Goal: Complete application form

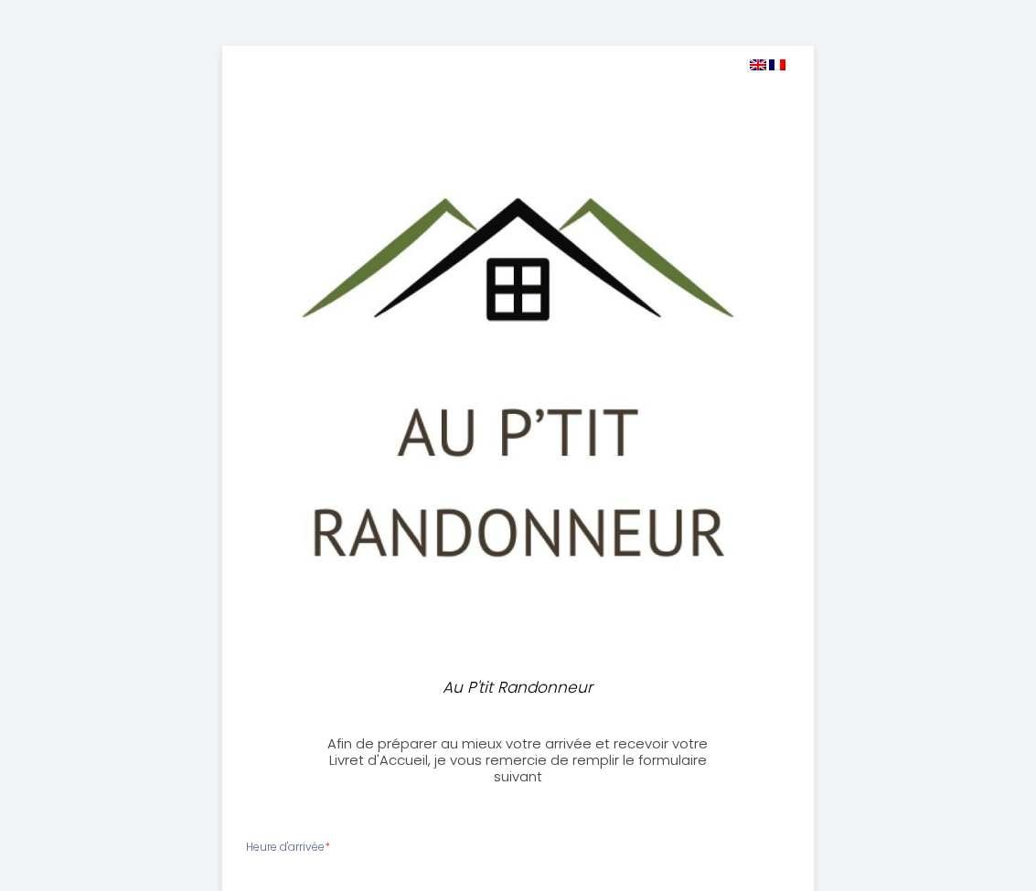
select select
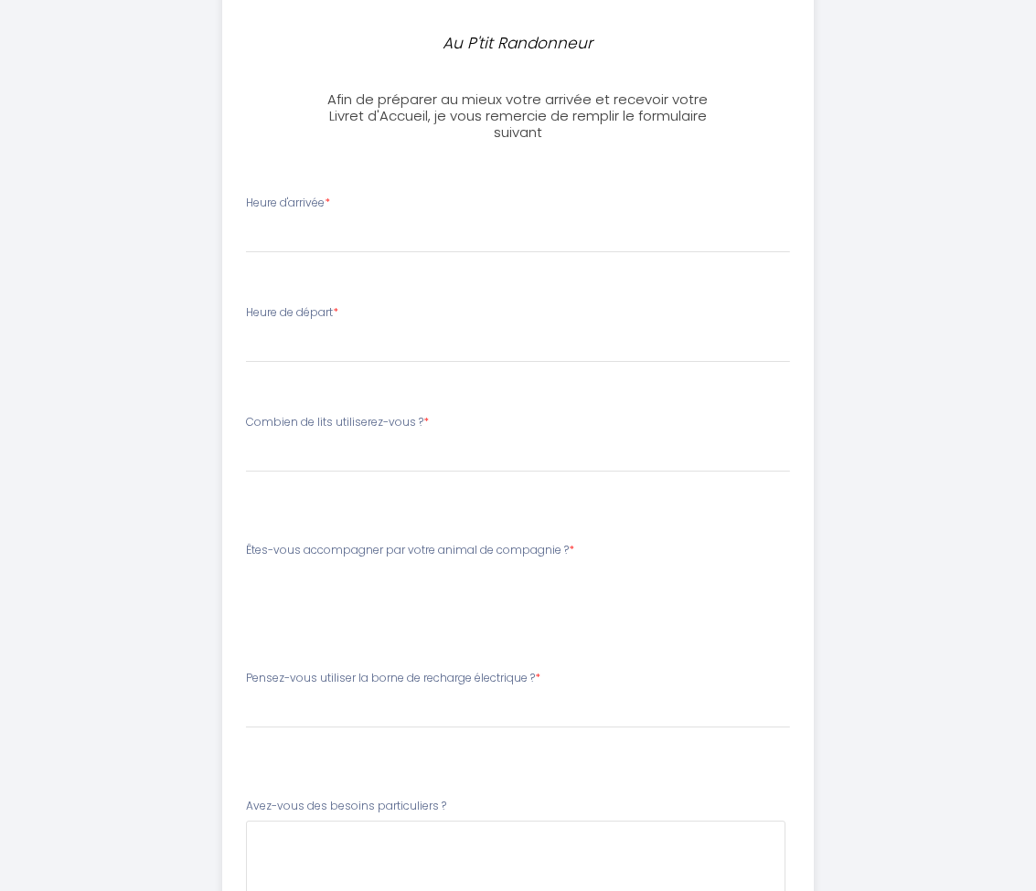
scroll to position [755, 0]
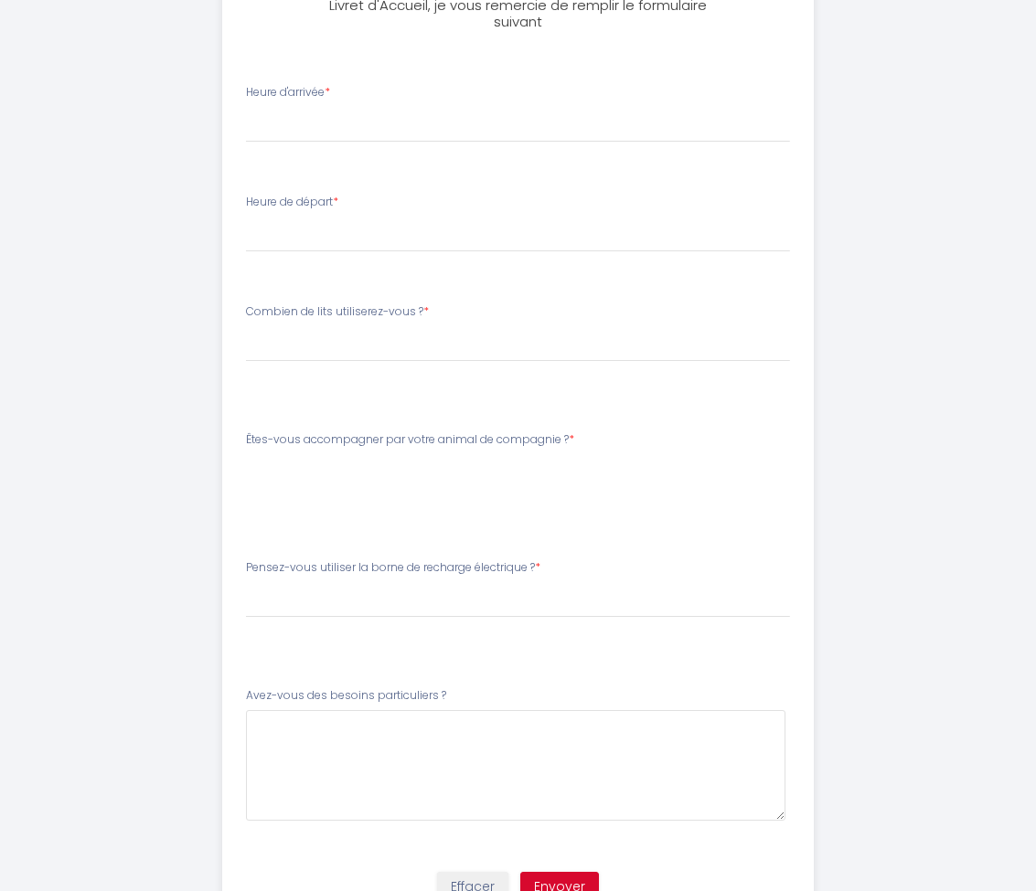
click at [264, 490] on div "Êtes-vous accompagner par votre animal de compagnie ? * [PERSON_NAME]-vous acco…" at bounding box center [518, 469] width 568 height 77
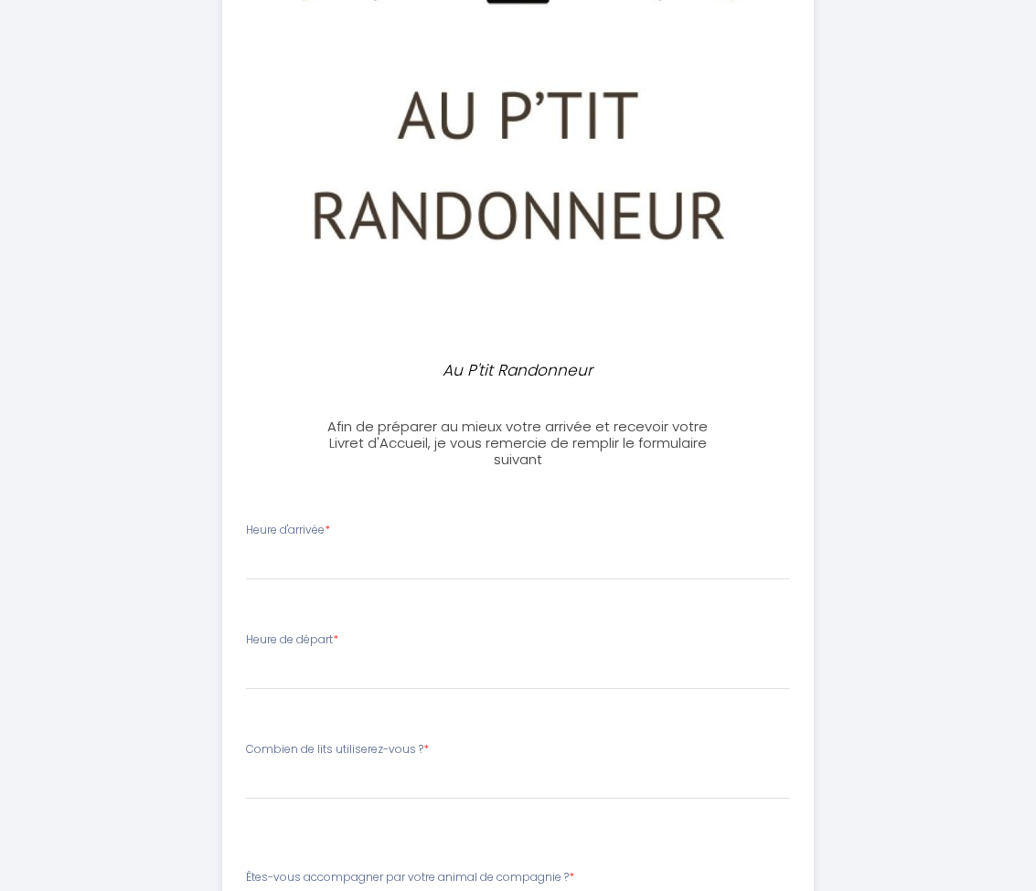
scroll to position [315, 0]
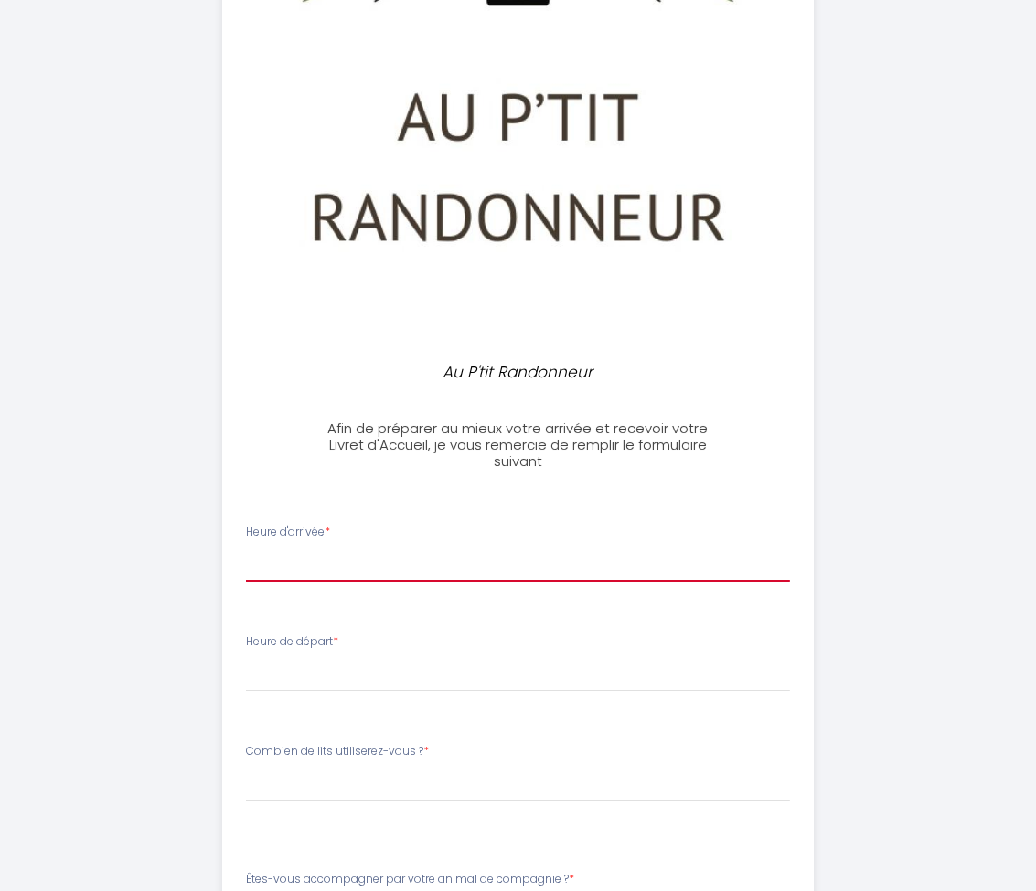
select select "17:30"
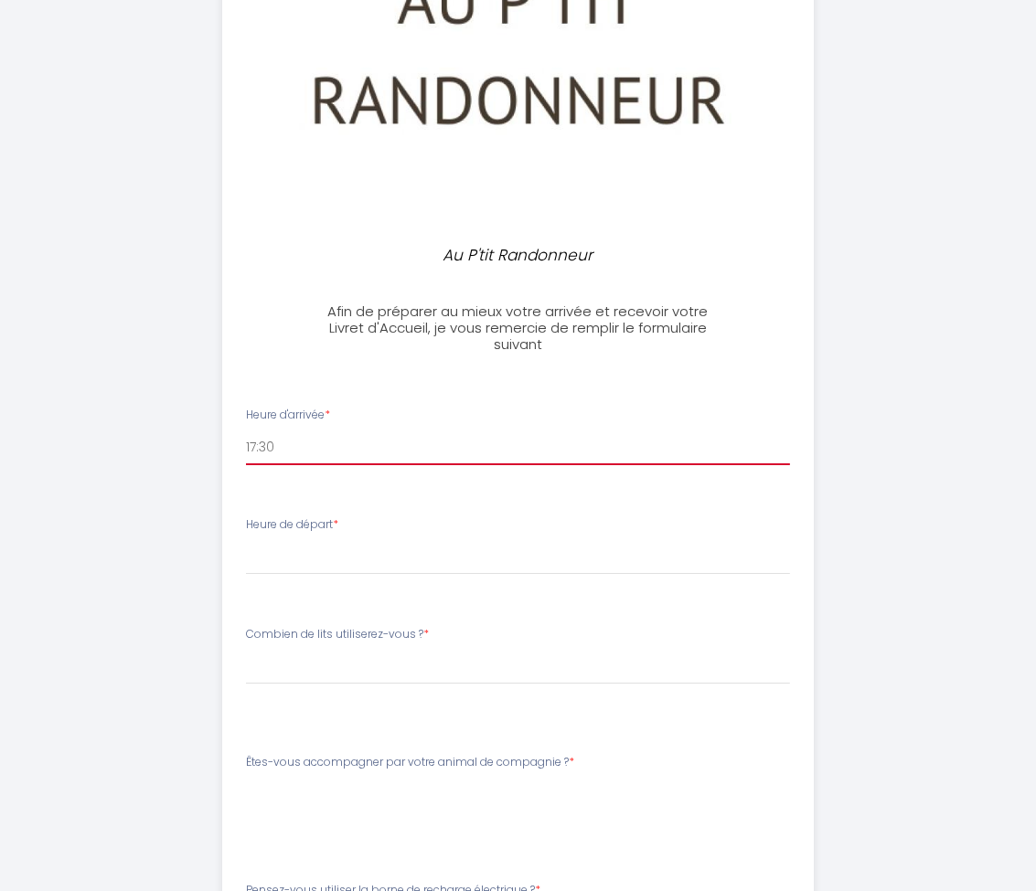
scroll to position [452, 0]
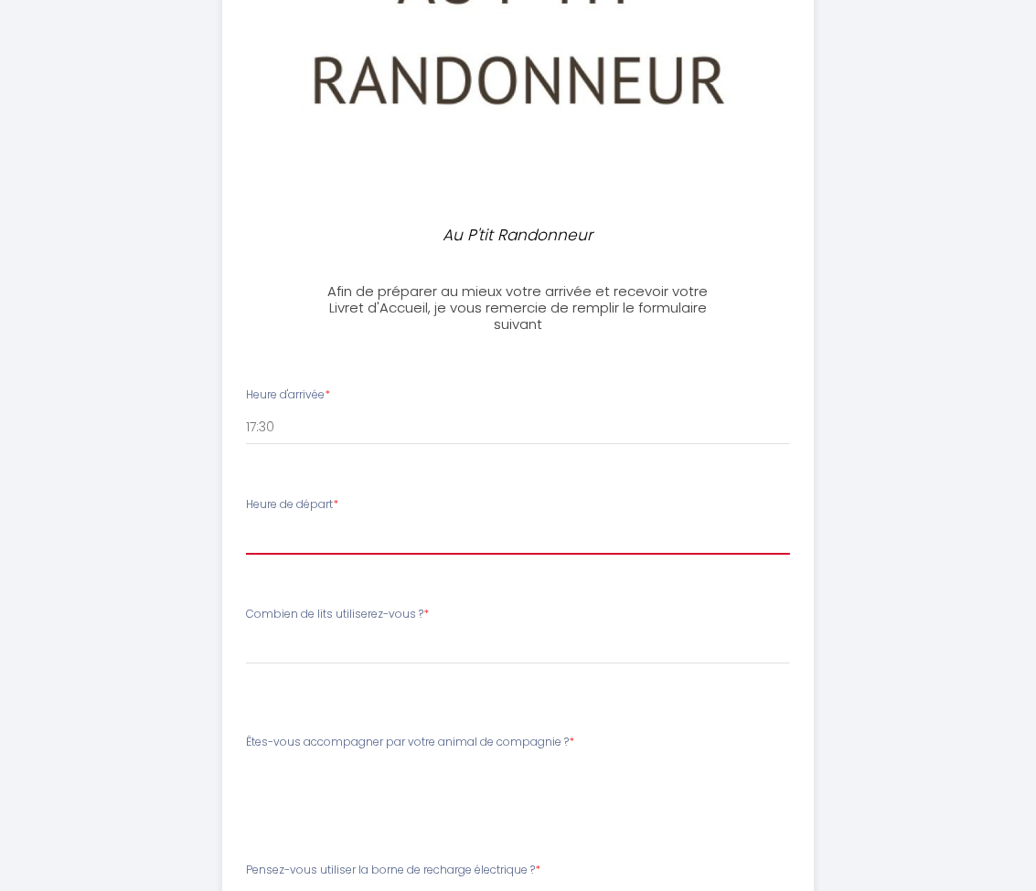
select select "11:00"
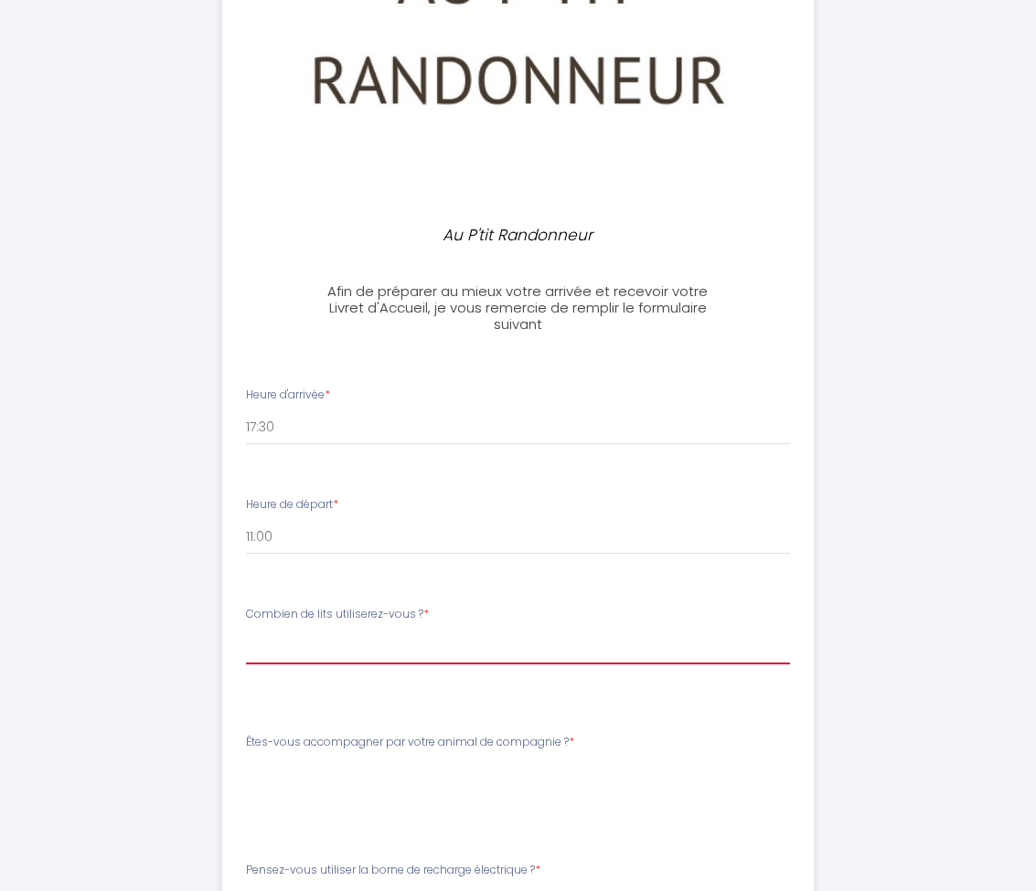
select select "1 Queen Size"
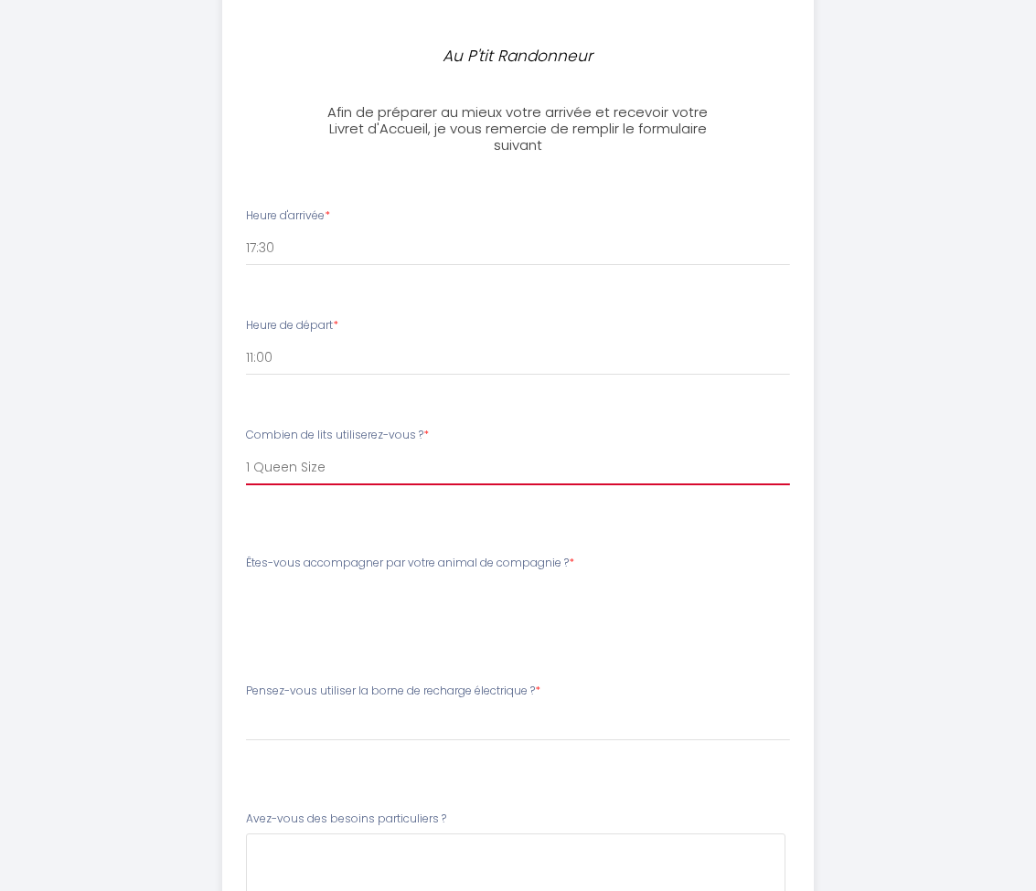
scroll to position [658, 0]
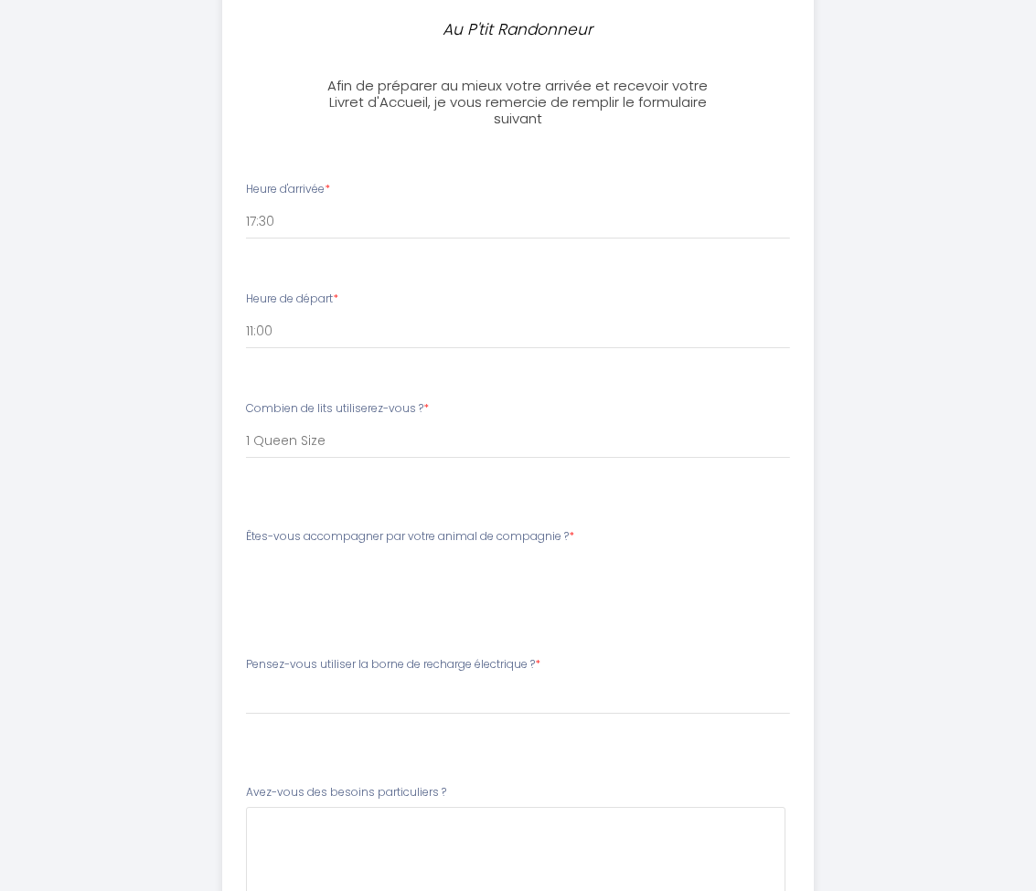
click at [421, 517] on li "Êtes-vous accompagner par votre animal de compagnie ? * [PERSON_NAME]-vous acco…" at bounding box center [518, 575] width 590 height 117
click at [264, 583] on div "Êtes-vous accompagner par votre animal de compagnie ? * [PERSON_NAME]-vous acco…" at bounding box center [518, 566] width 568 height 77
click at [261, 599] on div "Êtes-vous accompagner par votre animal de compagnie ? * [PERSON_NAME]-vous acco…" at bounding box center [518, 566] width 568 height 77
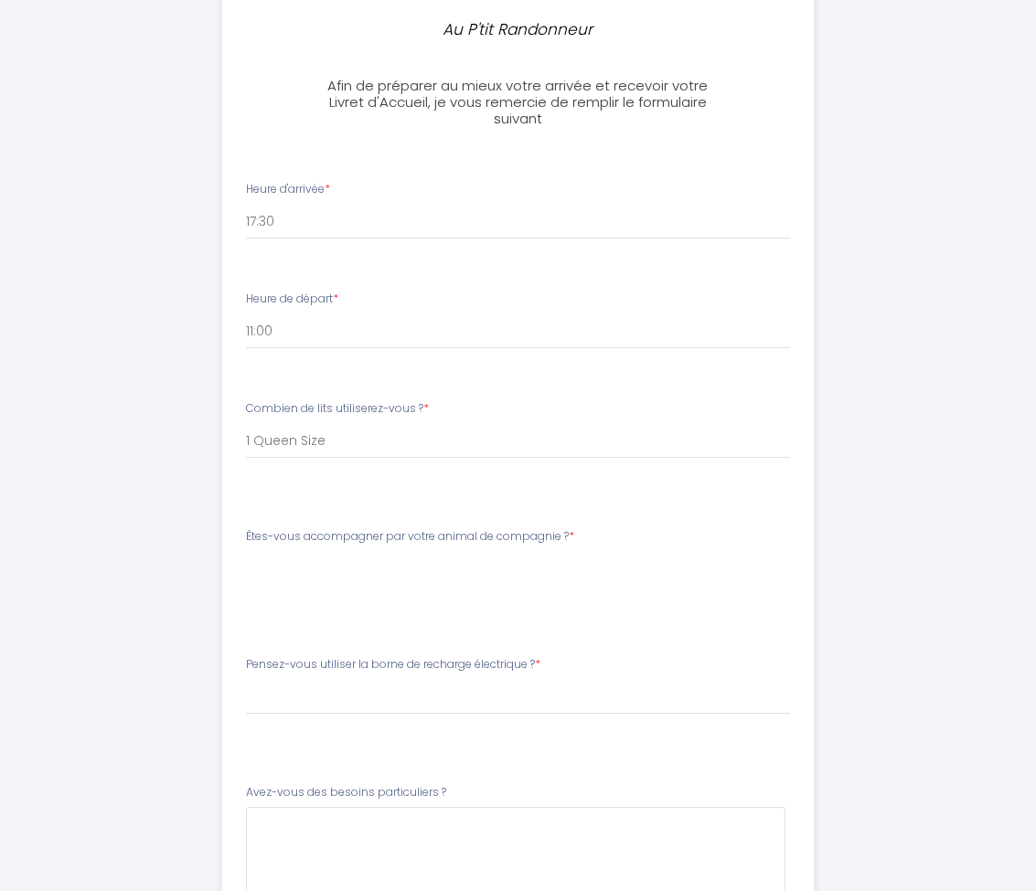
click at [247, 528] on label "Êtes-vous accompagner par votre animal de compagnie ? *" at bounding box center [410, 536] width 328 height 17
drag, startPoint x: 235, startPoint y: 534, endPoint x: 451, endPoint y: 674, distance: 257.1
click at [451, 674] on ul "Heure d'arrivée * 17:00 17:30 18:00 18:30 19:00 19:30 20:00 20:30 21:00 21:30 2…" at bounding box center [517, 558] width 613 height 799
click at [427, 615] on li "Êtes-vous accompagner par votre animal de compagnie ? * [PERSON_NAME]-vous acco…" at bounding box center [518, 575] width 590 height 117
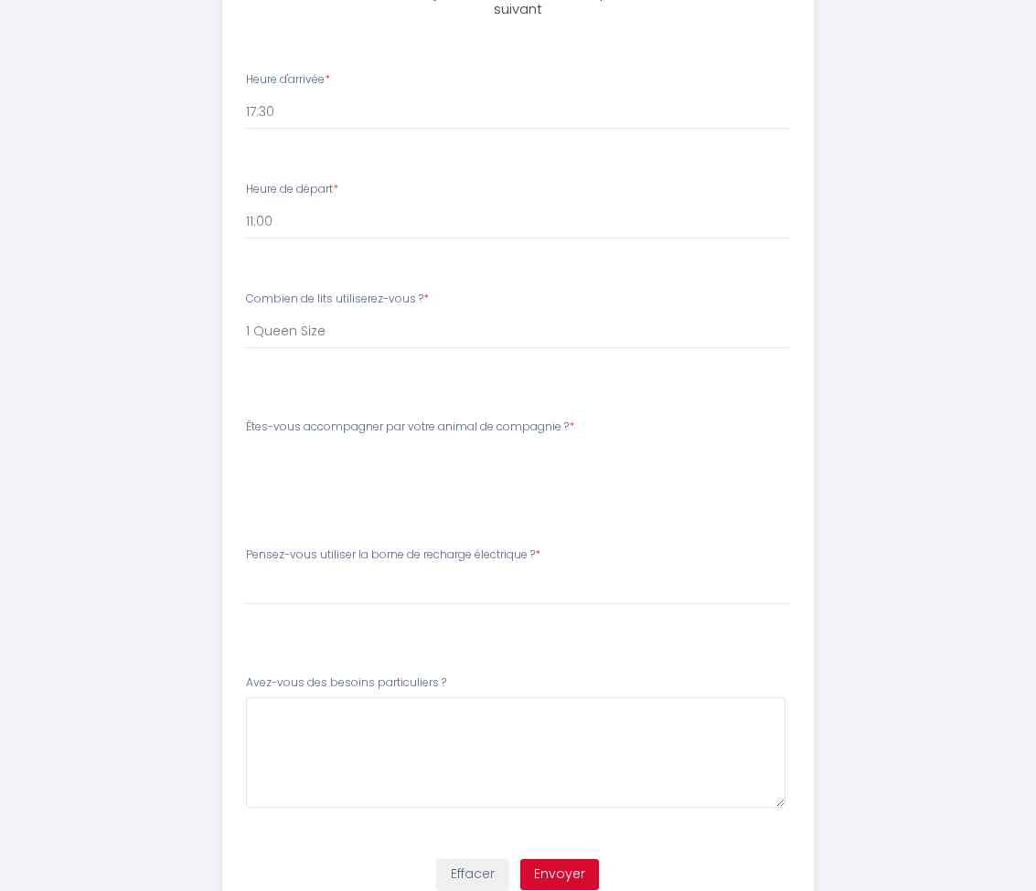
scroll to position [767, 0]
click at [354, 501] on li "Êtes-vous accompagner par votre animal de compagnie ? * [PERSON_NAME]-vous acco…" at bounding box center [518, 467] width 590 height 117
select select "Non"
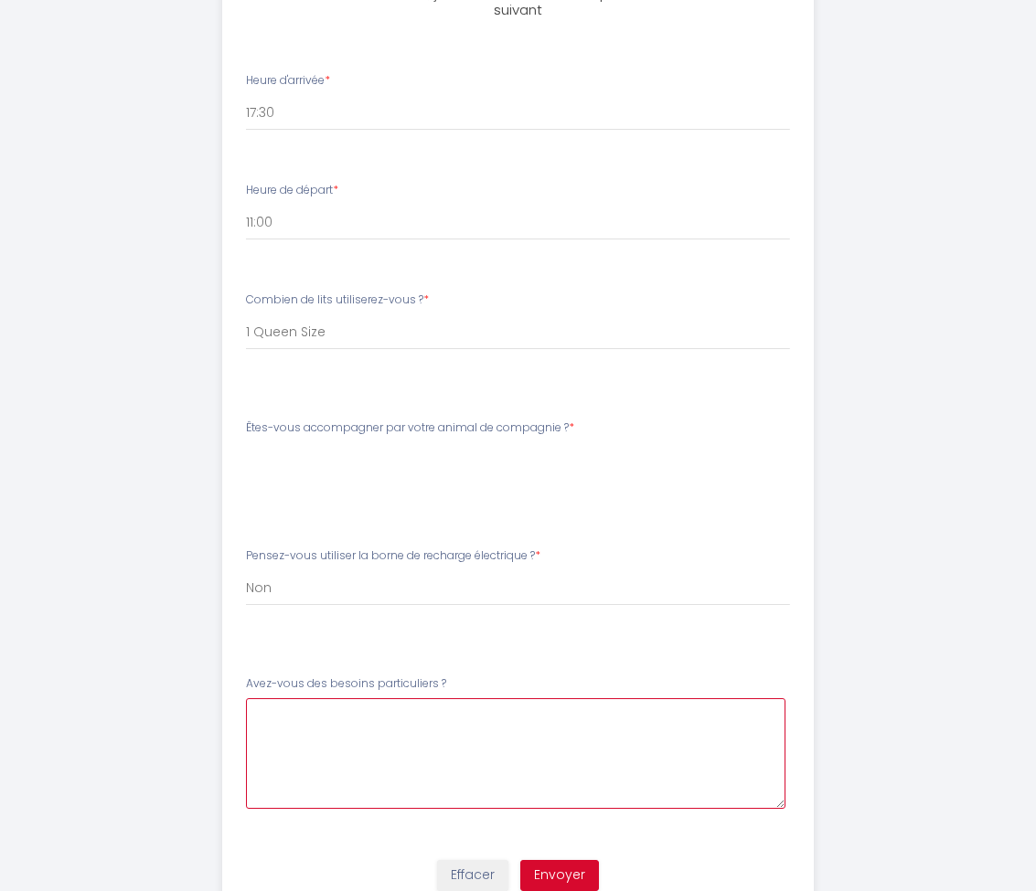
click at [403, 723] on \?5 at bounding box center [515, 753] width 539 height 111
click at [403, 724] on \?5 at bounding box center [515, 753] width 539 height 111
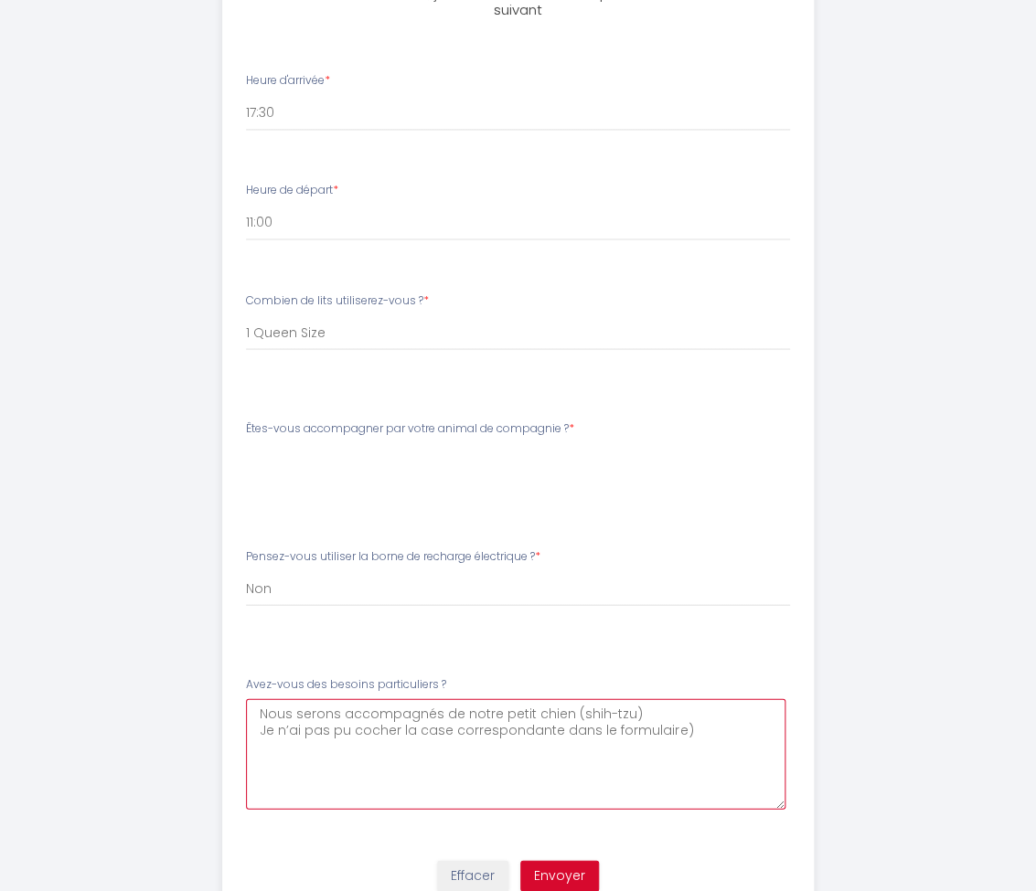
click at [258, 719] on \?5 "Nous serons accompagnés de notre petit chien (shih-tzu) Je n’ai pas pu cocher l…" at bounding box center [515, 753] width 539 height 111
click at [709, 723] on \?5 "Nous serons accompagnés de notre petit chien (shih-tzu) (Je n’ai pas pu cocher …" at bounding box center [515, 753] width 539 height 111
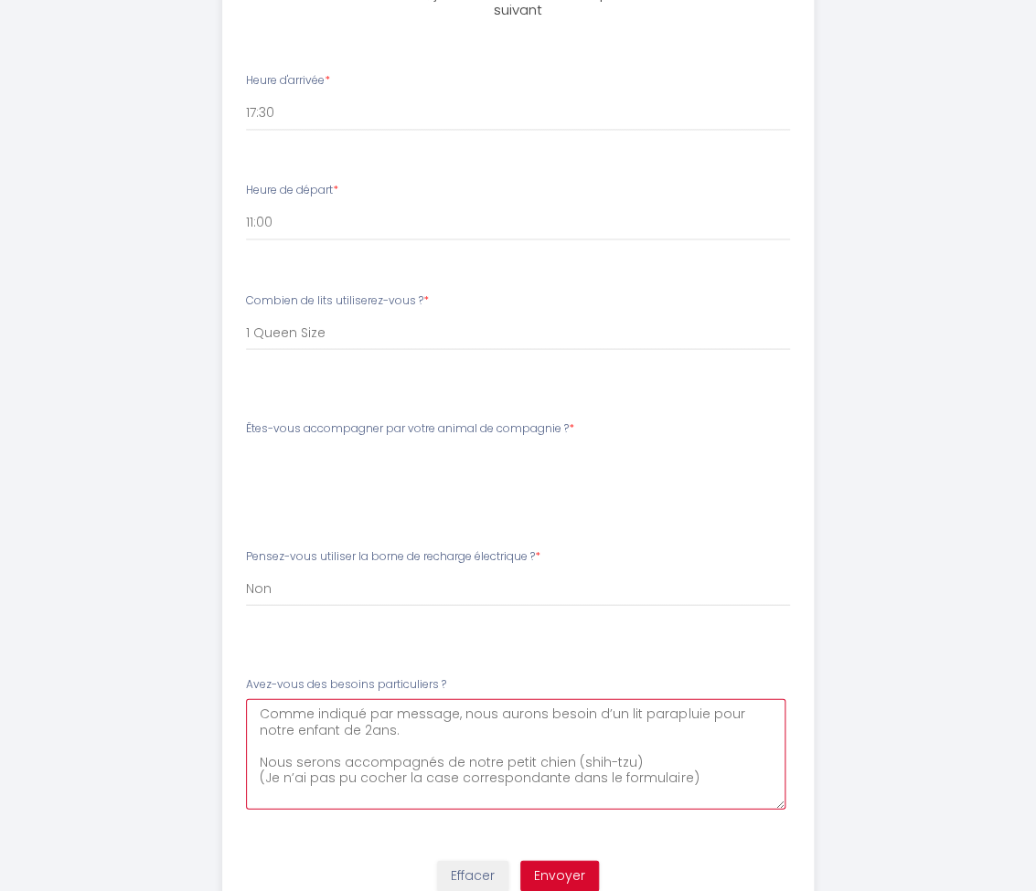
click at [751, 754] on \?5 "Comme indiqué par message, nous aurons besoin d’un lit parapluie pour notre enf…" at bounding box center [515, 753] width 539 height 111
click at [726, 771] on \?5 "Comme indiqué par message, nous aurons besoin d’un lit parapluie pour notre enf…" at bounding box center [515, 753] width 539 height 111
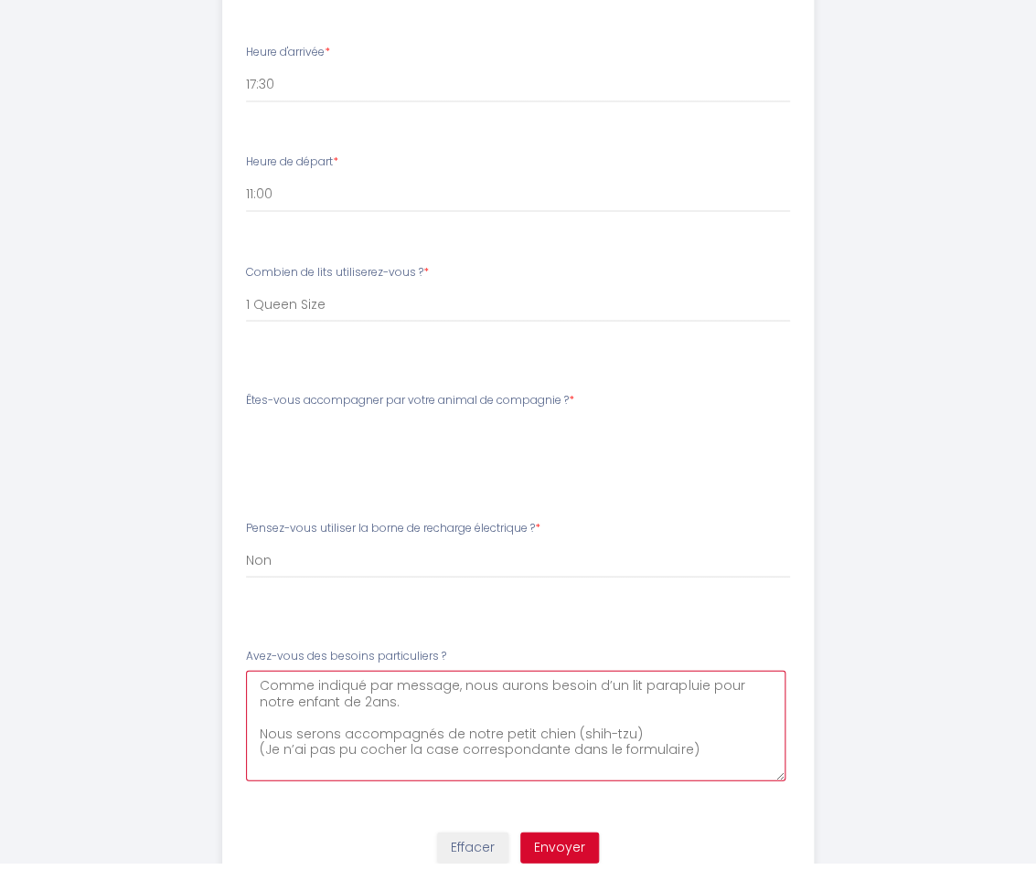
type \?5 "Comme indiqué par message, nous aurons besoin d’un lit parapluie pour notre enf…"
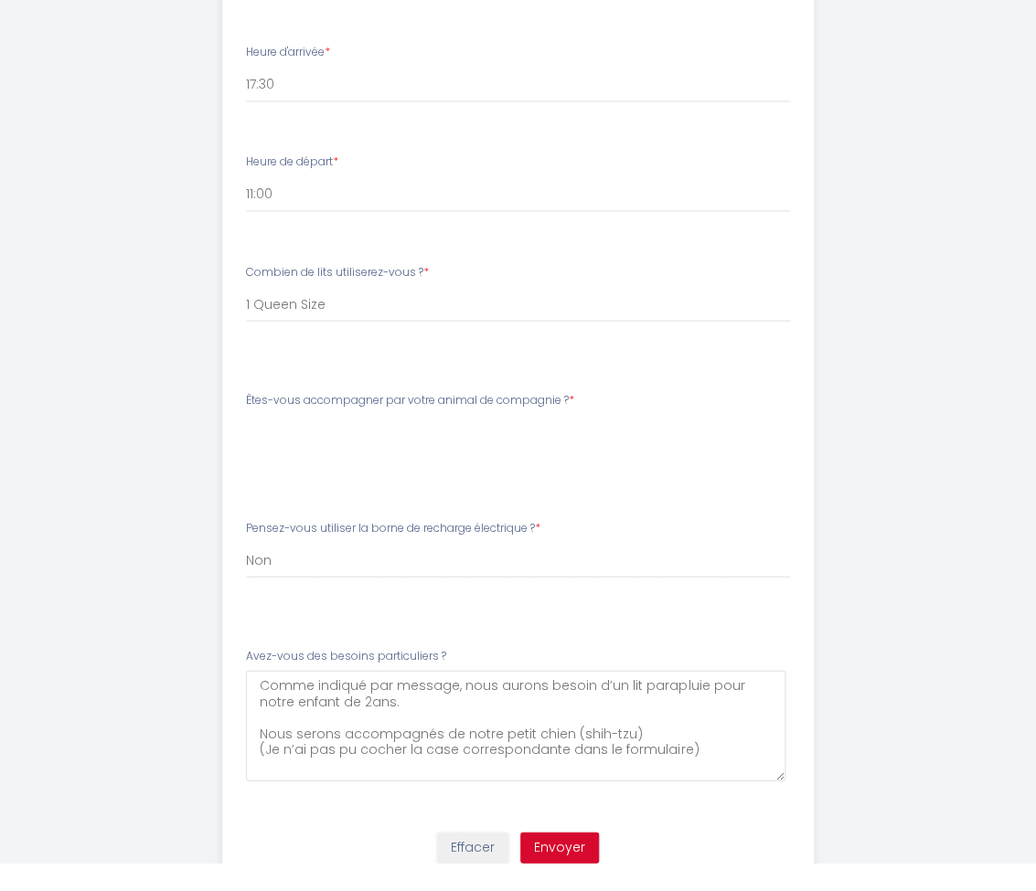
click at [578, 849] on div "Effacer Envoyer" at bounding box center [517, 883] width 613 height 69
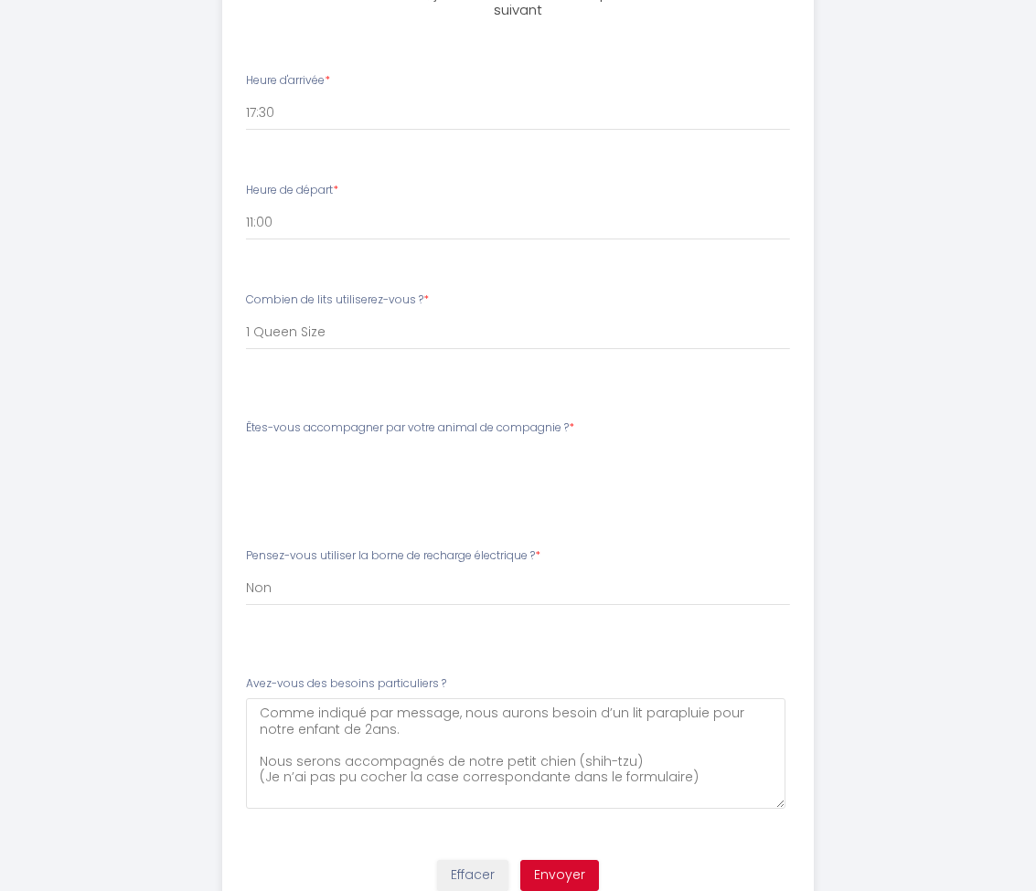
click at [561, 860] on button "Envoyer" at bounding box center [559, 875] width 79 height 31
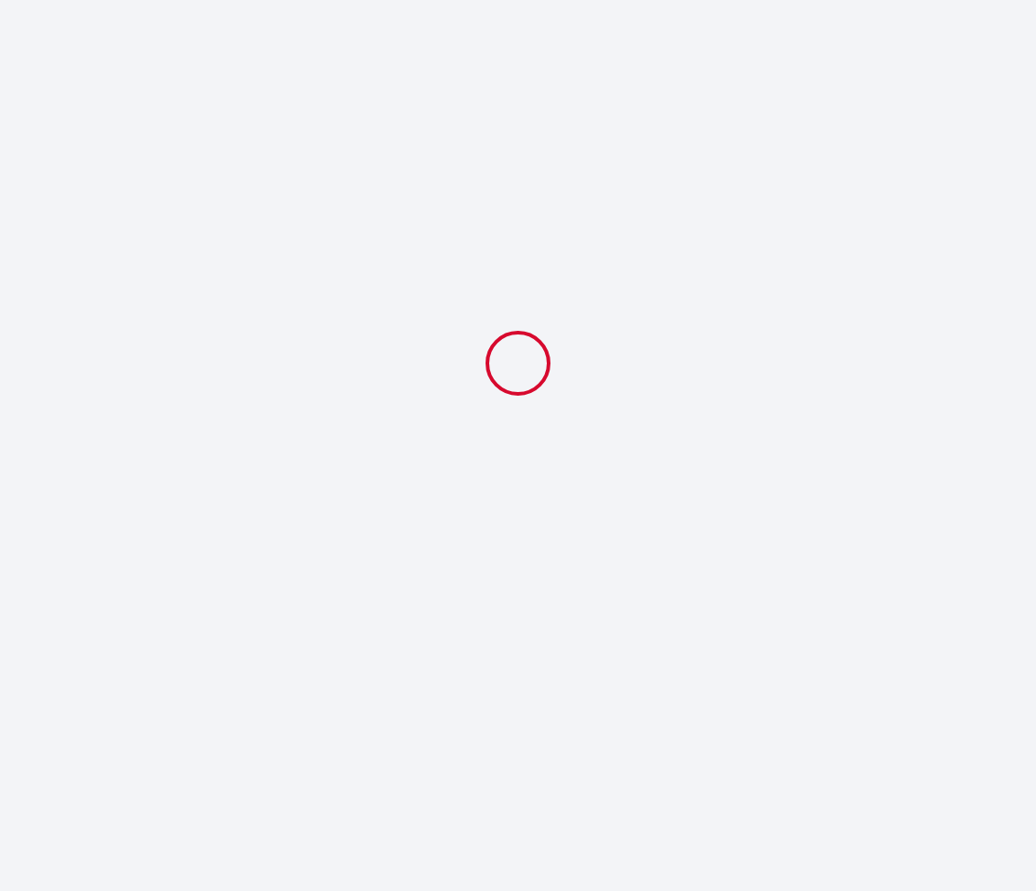
select select "17:30"
select select "11:00"
select select "1 Queen Size"
select select
select select "Non"
